Goal: Task Accomplishment & Management: Use online tool/utility

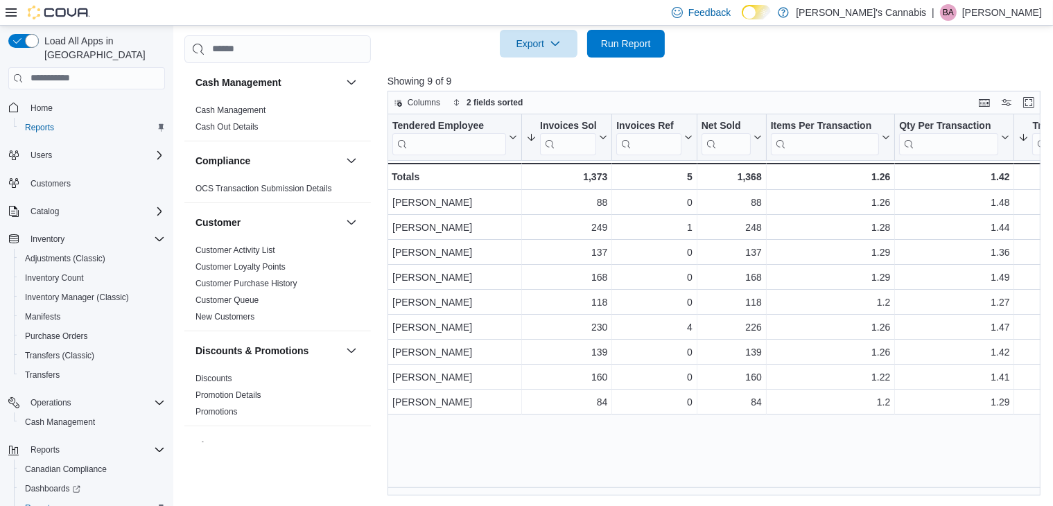
scroll to position [0, 116]
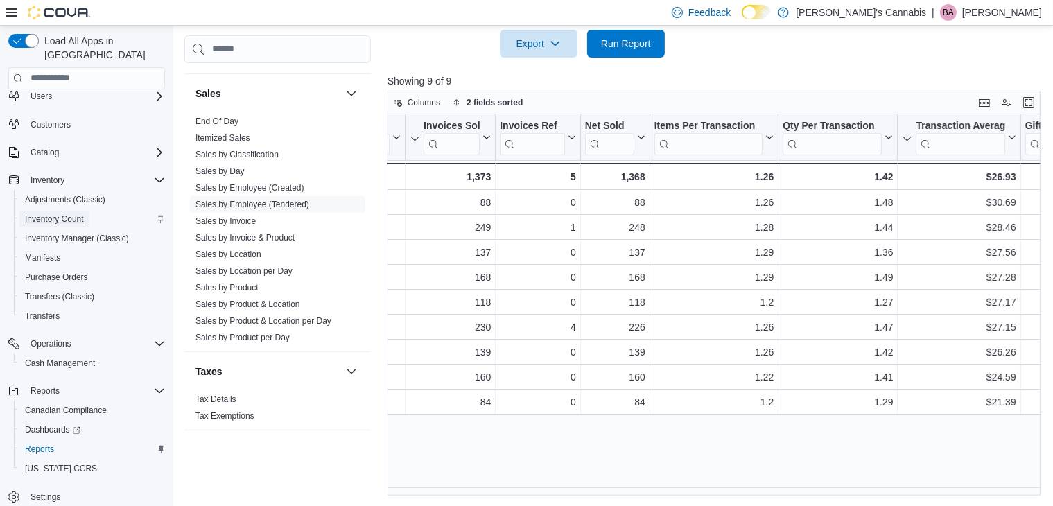
click at [66, 213] on span "Inventory Count" at bounding box center [54, 218] width 59 height 11
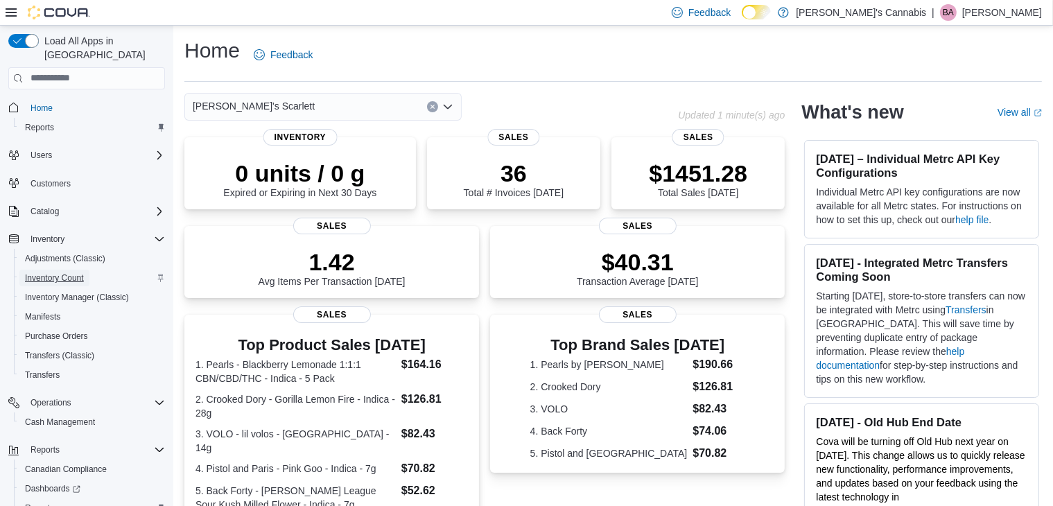
click at [69, 272] on span "Inventory Count" at bounding box center [54, 277] width 59 height 11
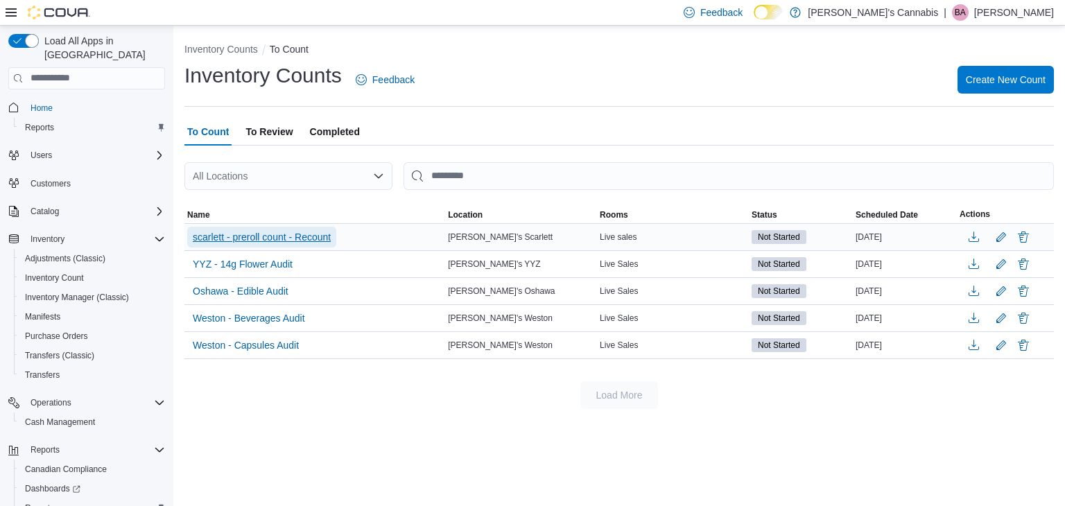
click at [313, 235] on span "scarlett - preroll count - Recount" at bounding box center [262, 237] width 138 height 14
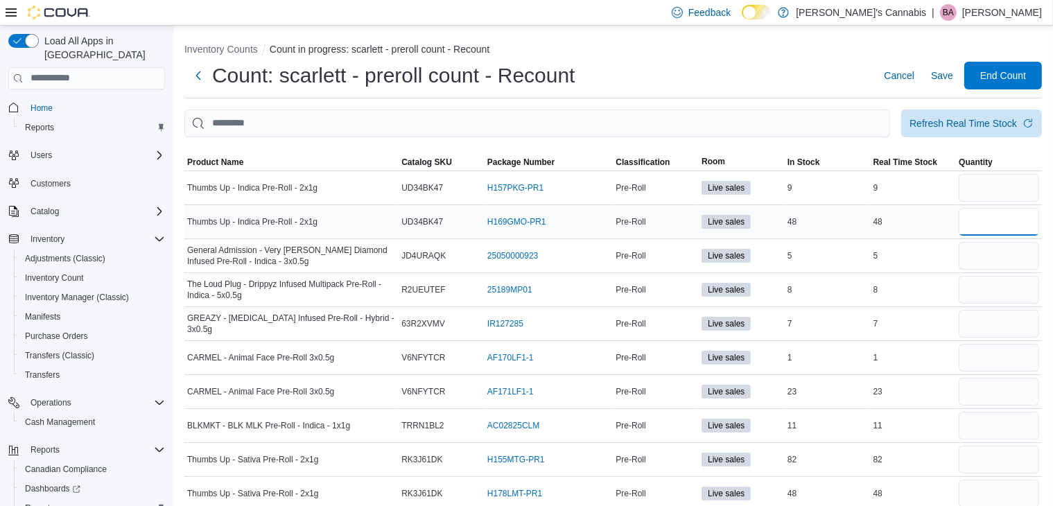
click at [995, 220] on input "number" at bounding box center [999, 222] width 80 height 28
type input "**"
click at [994, 191] on input "number" at bounding box center [999, 188] width 80 height 28
type input "*"
click at [992, 252] on input "number" at bounding box center [999, 256] width 80 height 28
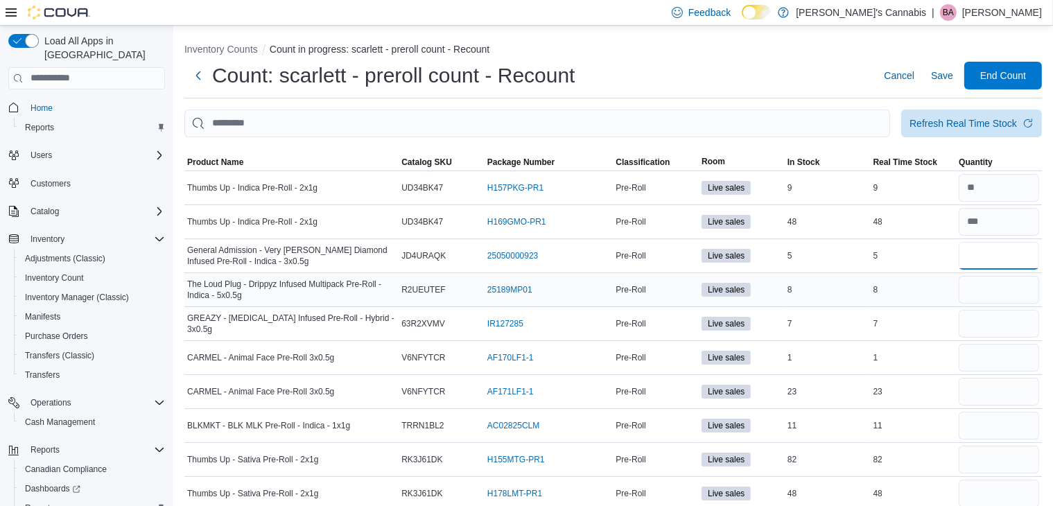
type input "*"
click at [984, 288] on input "number" at bounding box center [999, 290] width 80 height 28
type input "*"
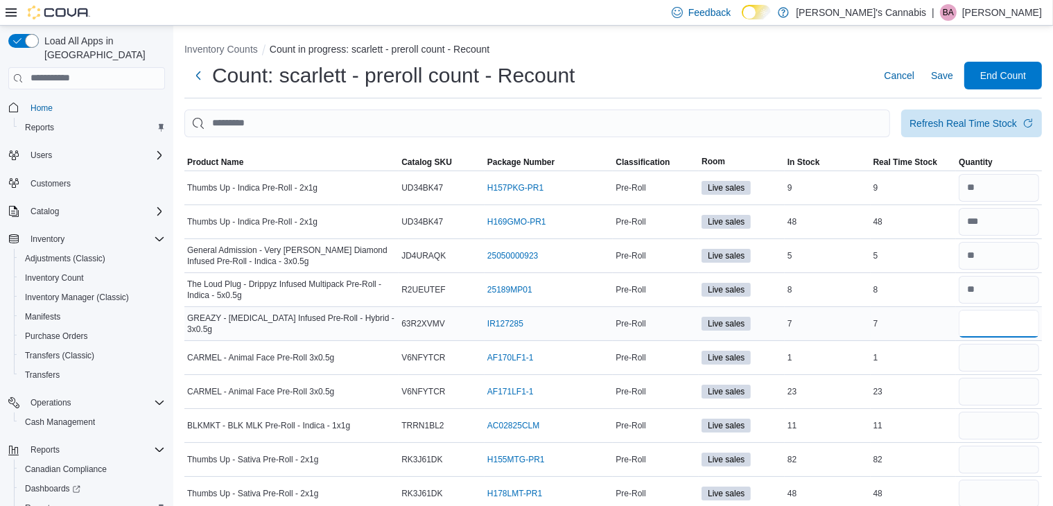
click at [977, 325] on input "number" at bounding box center [999, 324] width 80 height 28
type input "*"
click at [984, 358] on input "number" at bounding box center [999, 358] width 80 height 28
type input "*"
click at [984, 391] on input "number" at bounding box center [999, 392] width 80 height 28
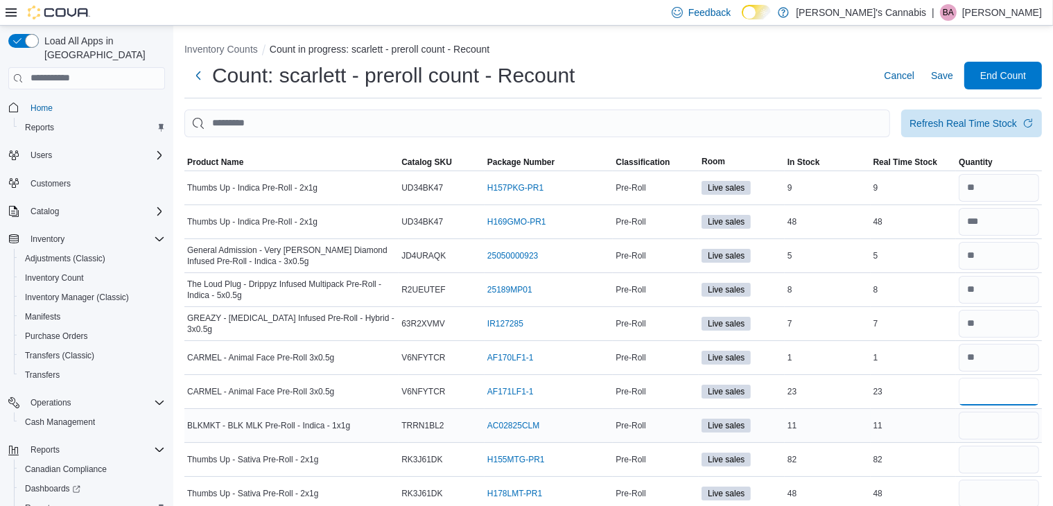
type input "**"
click at [997, 421] on input "number" at bounding box center [999, 426] width 80 height 28
type input "**"
click at [992, 453] on input "number" at bounding box center [999, 460] width 80 height 28
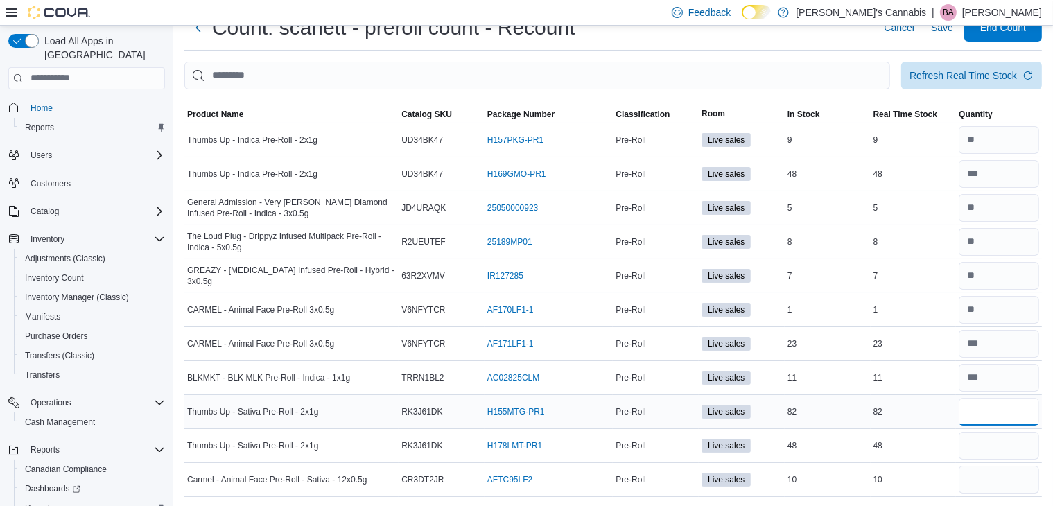
click at [992, 410] on input "number" at bounding box center [999, 412] width 80 height 28
type input "***"
click at [983, 439] on input "number" at bounding box center [999, 446] width 80 height 28
click at [1004, 408] on input "number" at bounding box center [999, 412] width 80 height 28
type input "**"
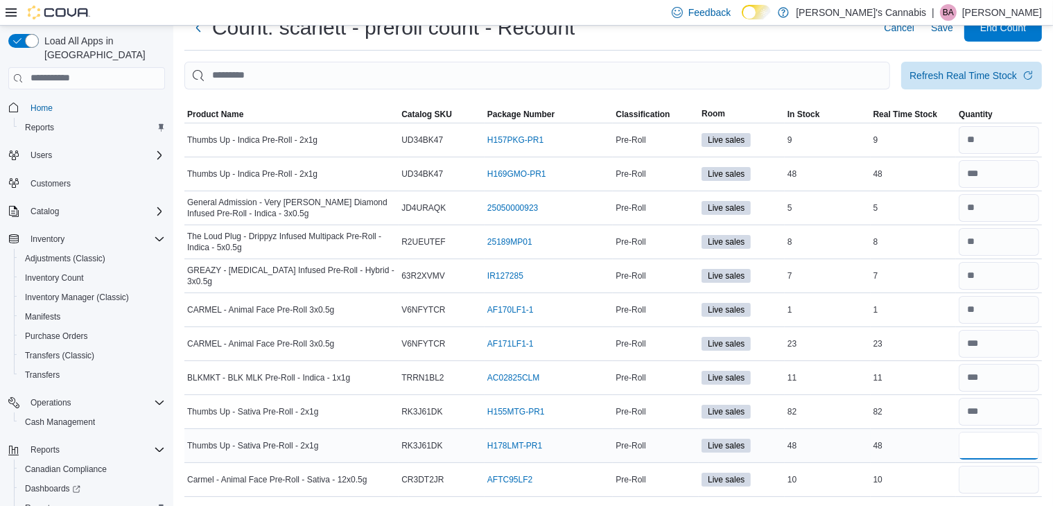
click at [998, 446] on input "number" at bounding box center [999, 446] width 80 height 28
type input "*"
type input "**"
click at [990, 479] on input "number" at bounding box center [999, 480] width 80 height 28
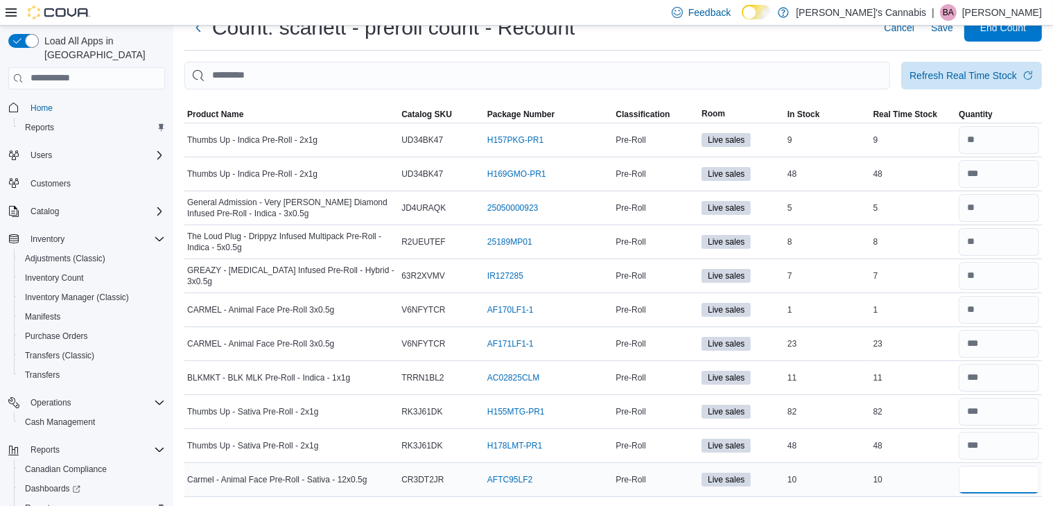
type input "*"
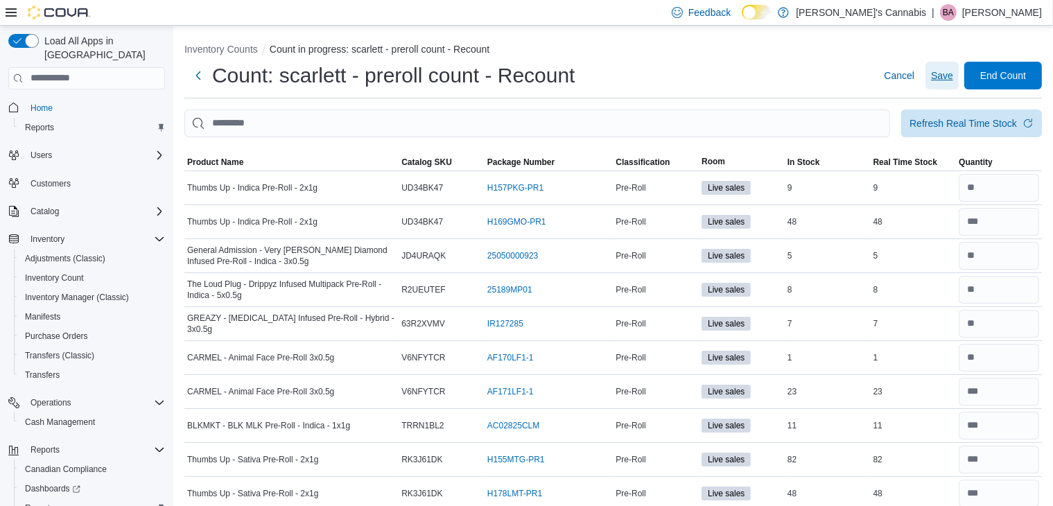
click at [950, 76] on span "Save" at bounding box center [942, 76] width 22 height 14
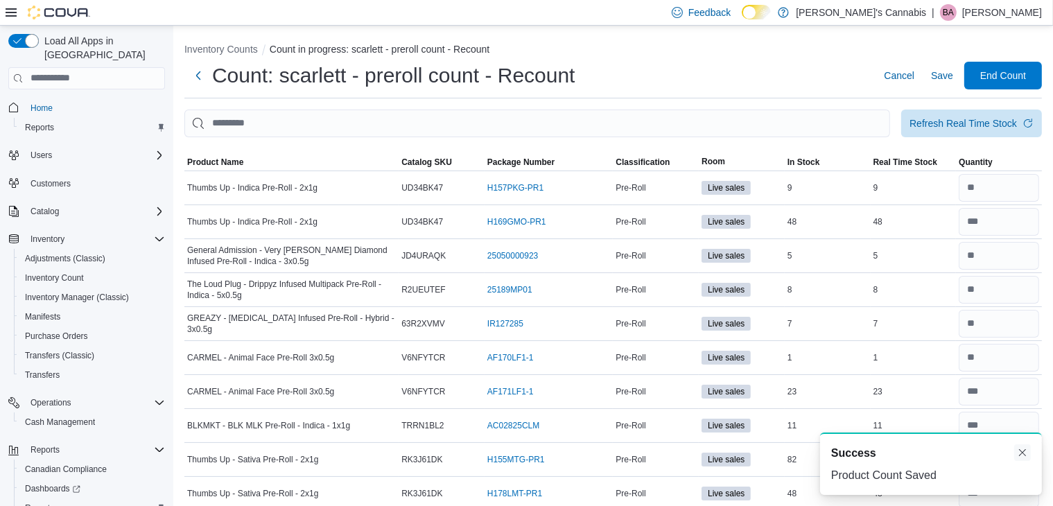
click at [1022, 453] on button "Dismiss toast" at bounding box center [1022, 452] width 17 height 17
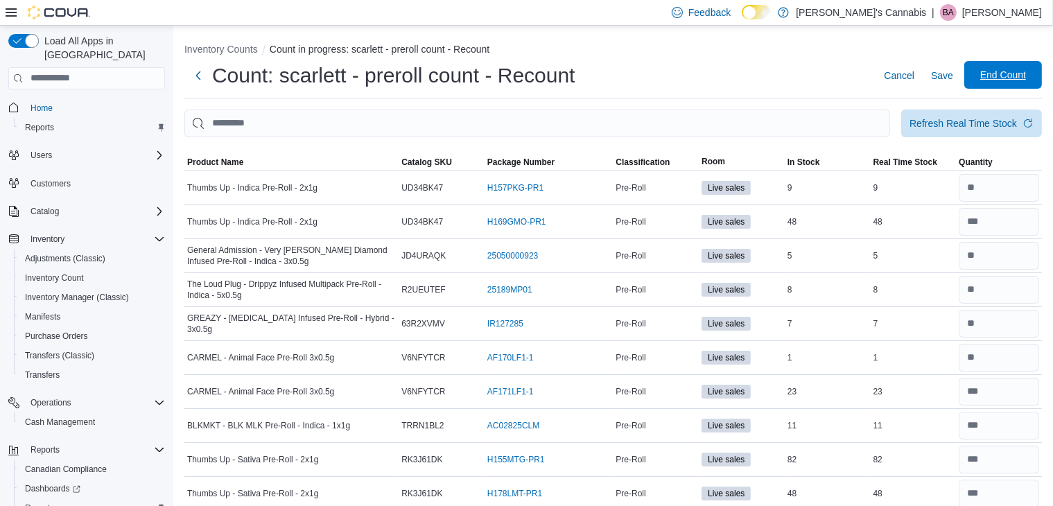
click at [1016, 78] on span "End Count" at bounding box center [1003, 75] width 46 height 14
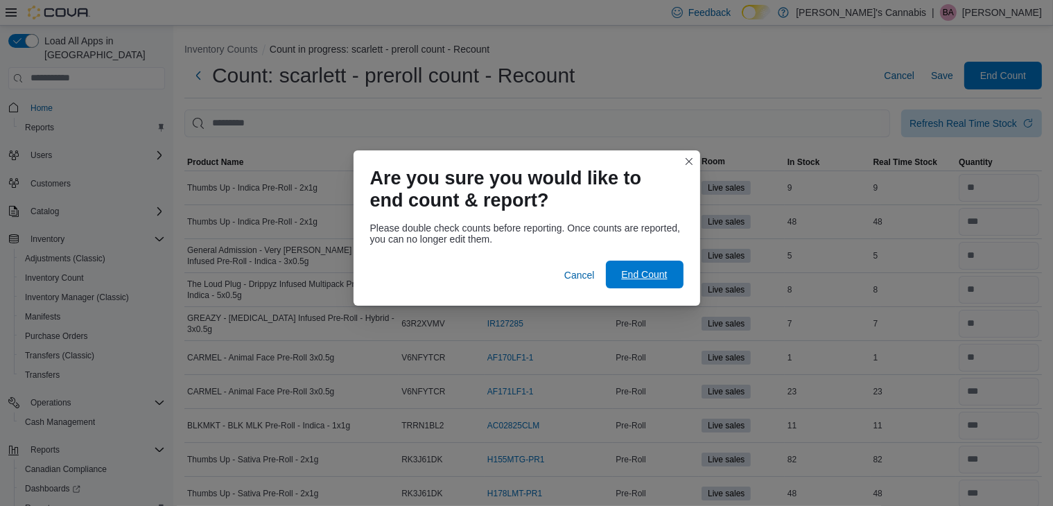
click at [636, 281] on span "End Count" at bounding box center [644, 275] width 61 height 28
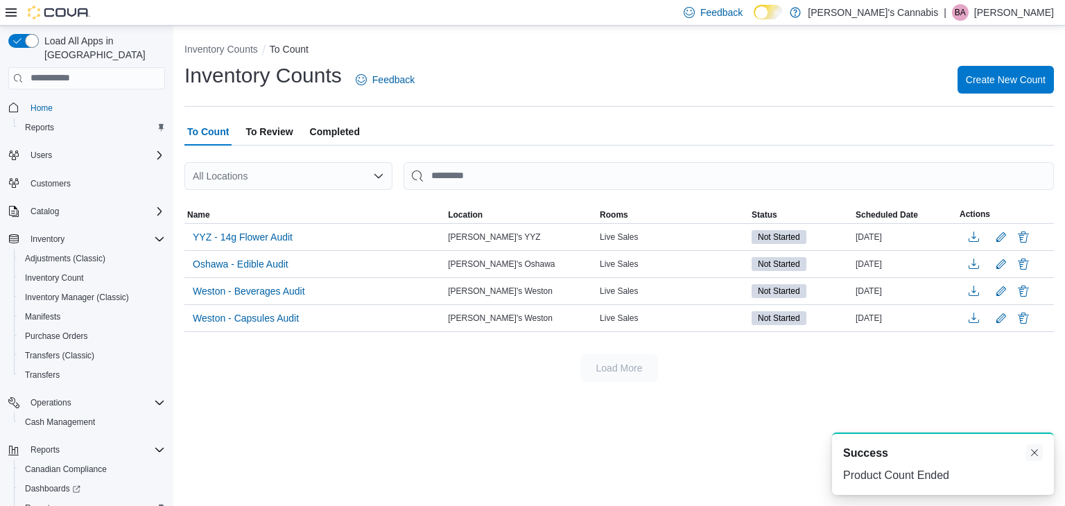
click at [1038, 454] on button "Dismiss toast" at bounding box center [1034, 452] width 17 height 17
